Goal: Task Accomplishment & Management: Manage account settings

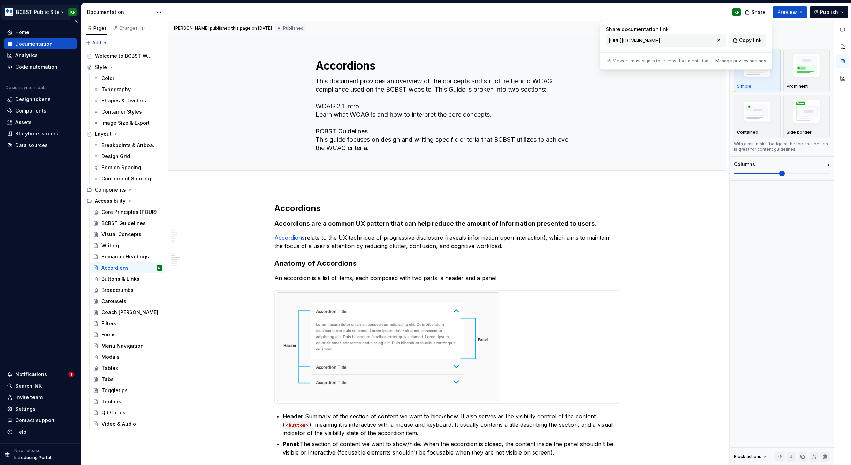
scroll to position [2058, 0]
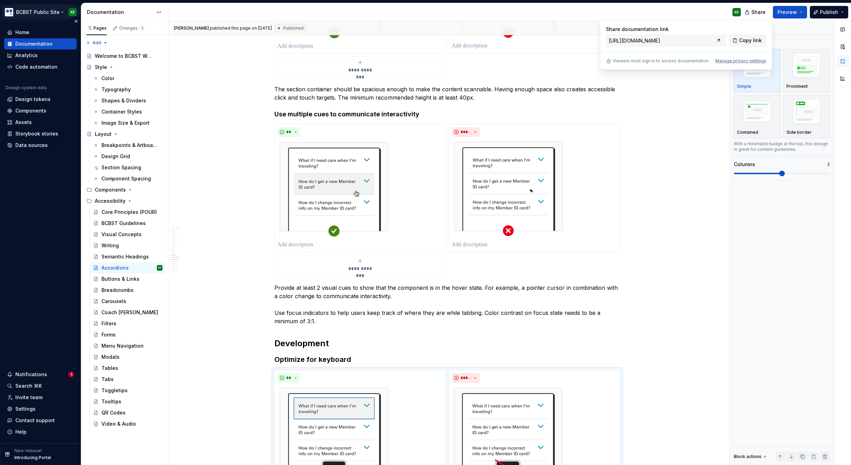
click at [52, 11] on html "BCBST Public Site KF Home Documentation Analytics Code automation Design system…" at bounding box center [425, 232] width 851 height 465
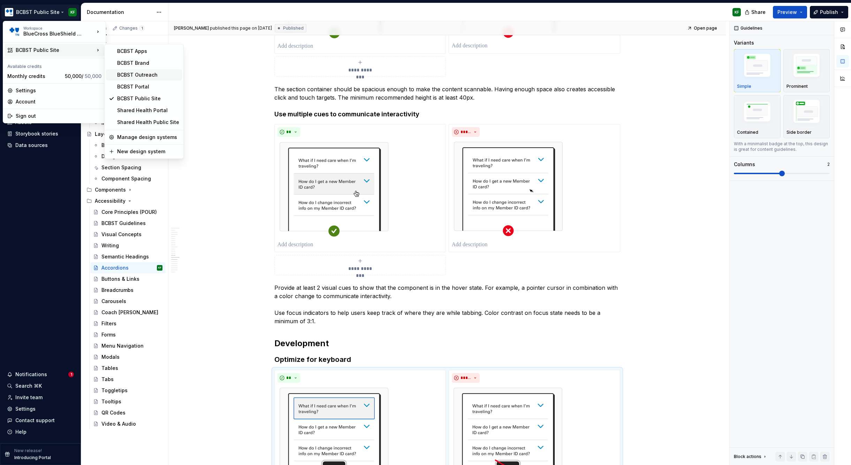
click at [140, 77] on div "BCBST Outreach" at bounding box center [148, 74] width 62 height 7
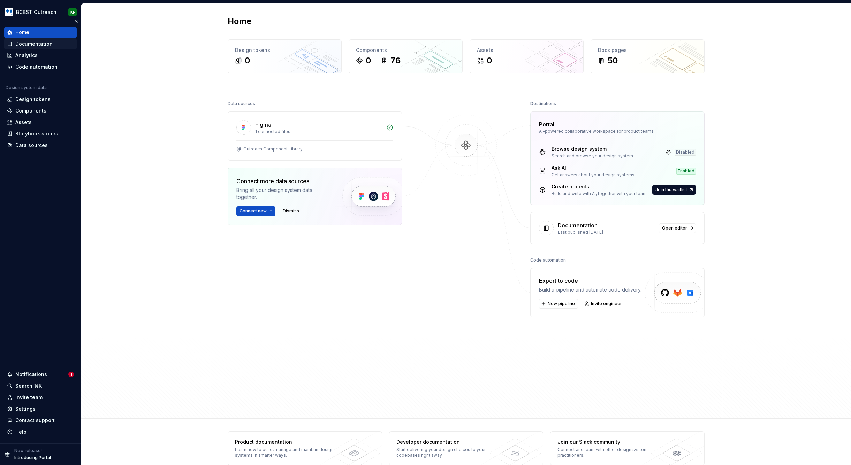
click at [41, 44] on div "Documentation" at bounding box center [33, 43] width 37 height 7
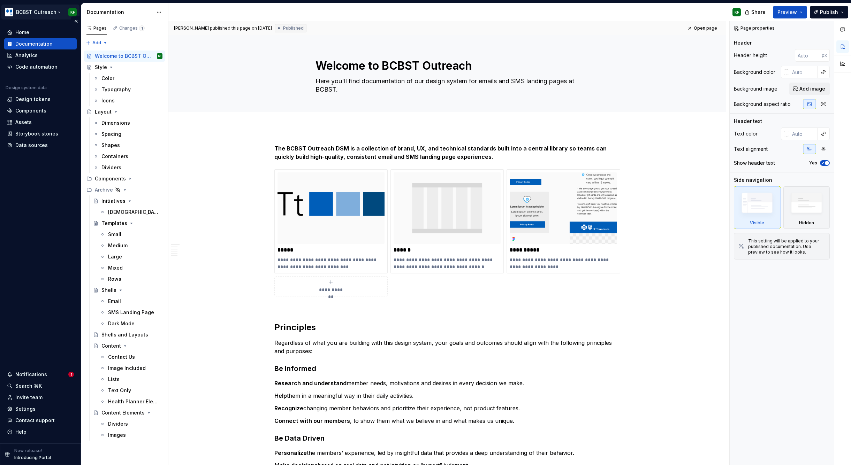
click at [45, 13] on html "BCBST Outreach KF Home Documentation Analytics Code automation Design system da…" at bounding box center [425, 232] width 851 height 465
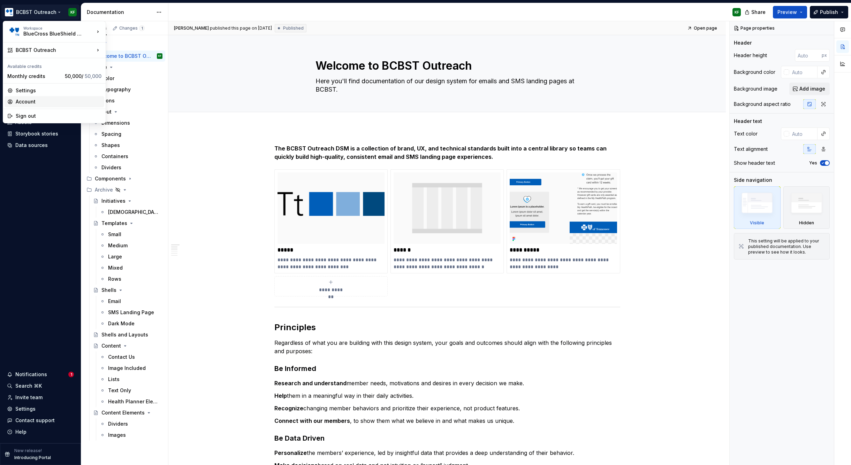
click at [25, 106] on div "Account" at bounding box center [55, 101] width 100 height 11
type textarea "*"
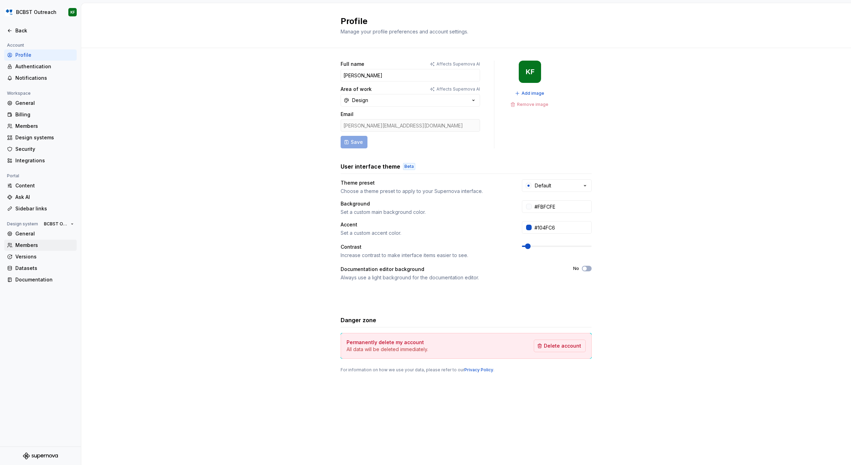
click at [32, 247] on div "Members" at bounding box center [44, 245] width 59 height 7
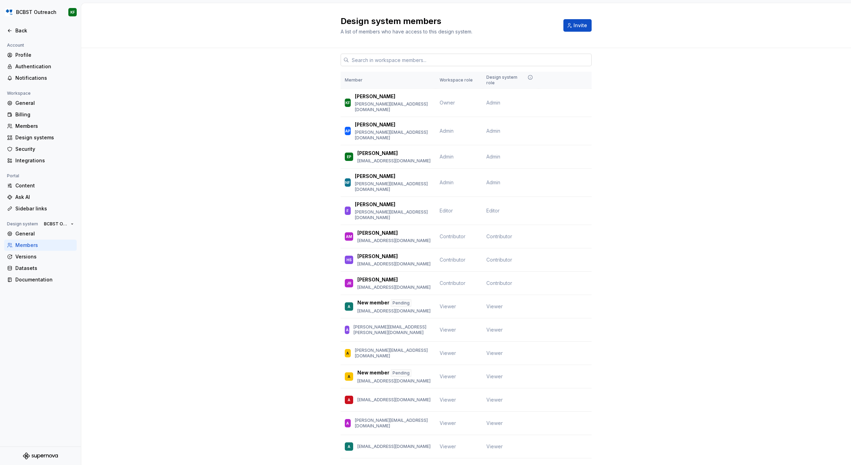
click at [398, 61] on input "text" at bounding box center [470, 60] width 243 height 13
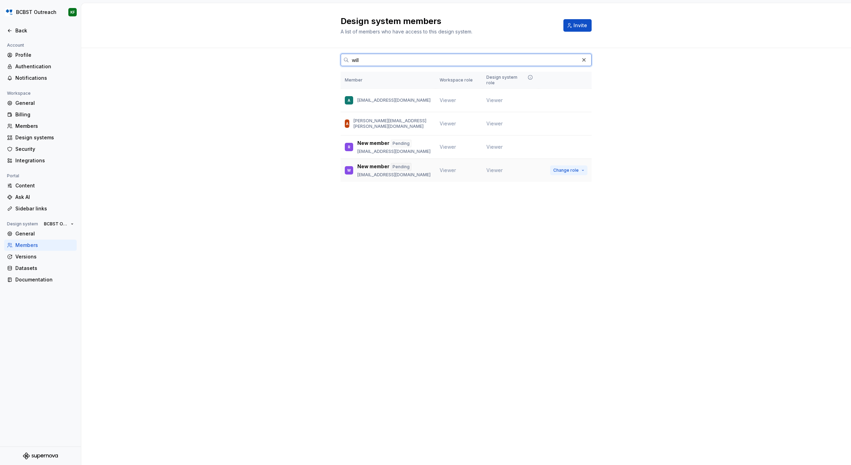
type input "will"
click at [581, 166] on button "Change role" at bounding box center [568, 171] width 37 height 10
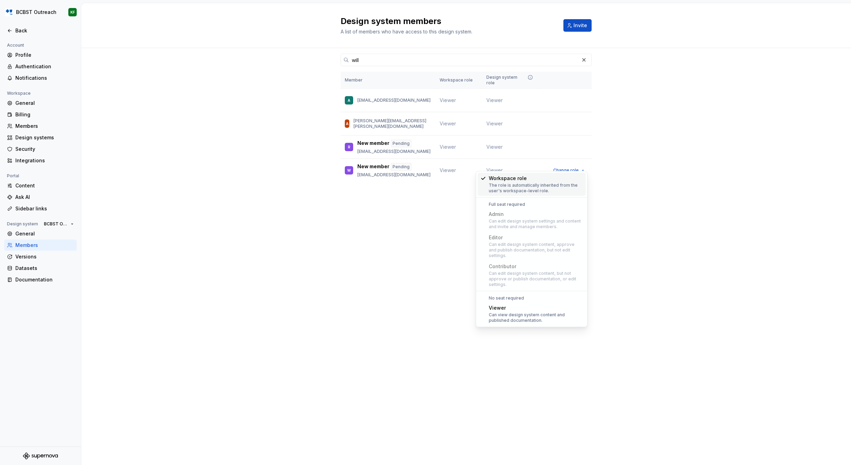
click at [640, 165] on div "will Member Workspace role Design system role A [PERSON_NAME][EMAIL_ADDRESS][DO…" at bounding box center [466, 128] width 770 height 160
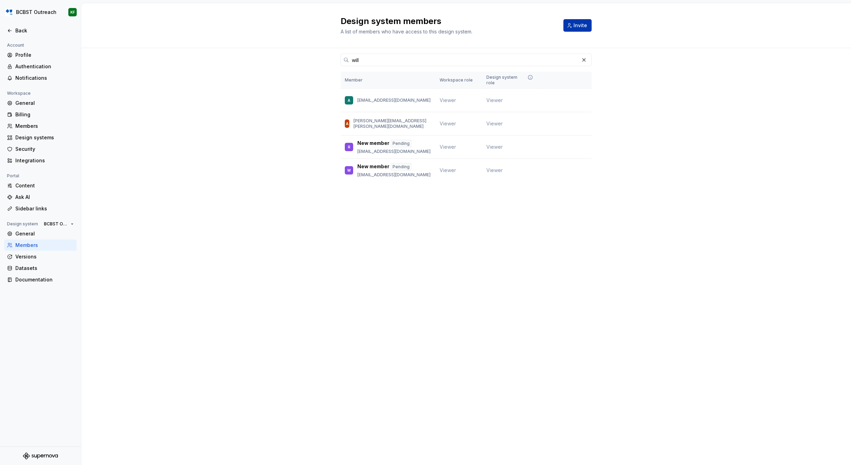
click at [579, 29] on span "Invite" at bounding box center [580, 25] width 14 height 7
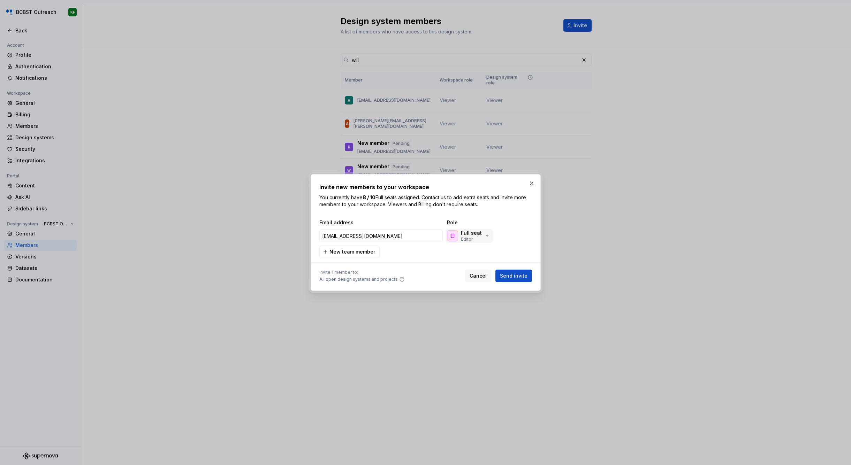
type input "[EMAIL_ADDRESS][DOMAIN_NAME]"
click at [475, 234] on p "Full seat" at bounding box center [471, 233] width 21 height 7
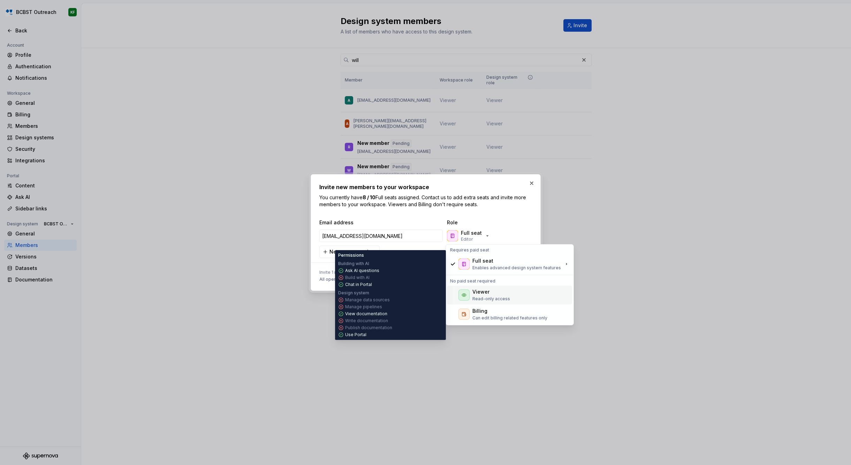
click at [495, 298] on p "Read-only access" at bounding box center [491, 299] width 38 height 6
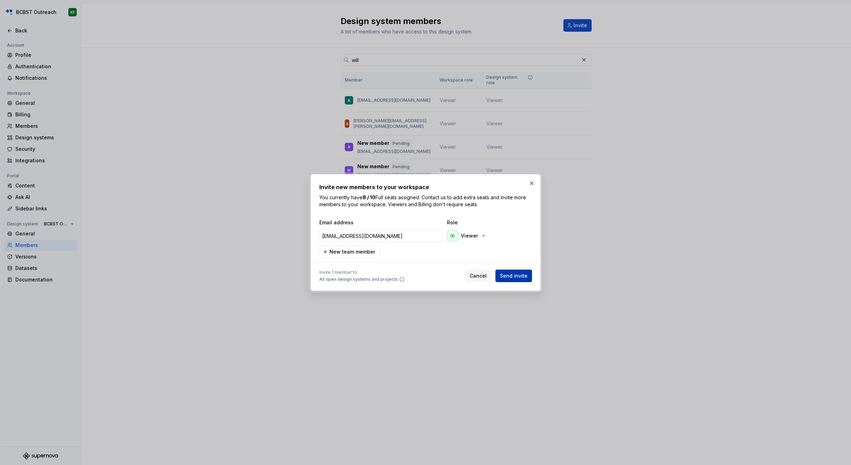
click at [518, 276] on span "Send invite" at bounding box center [514, 276] width 28 height 7
